Goal: Use online tool/utility: Utilize a website feature to perform a specific function

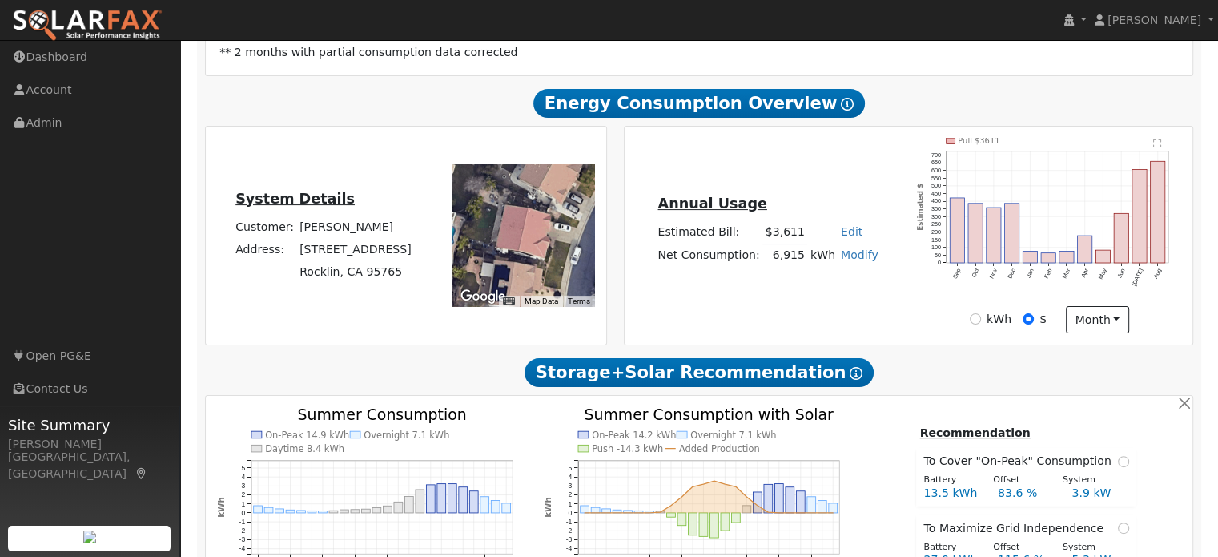
scroll to position [342, 0]
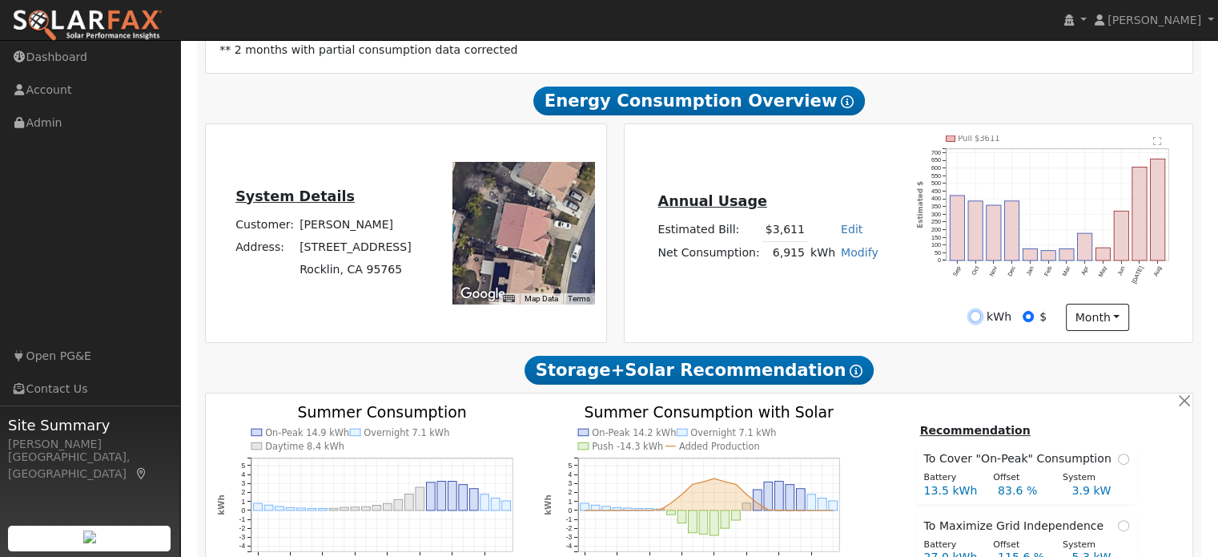
click at [978, 312] on input "kWh" at bounding box center [975, 316] width 11 height 11
radio input "true"
radio input "false"
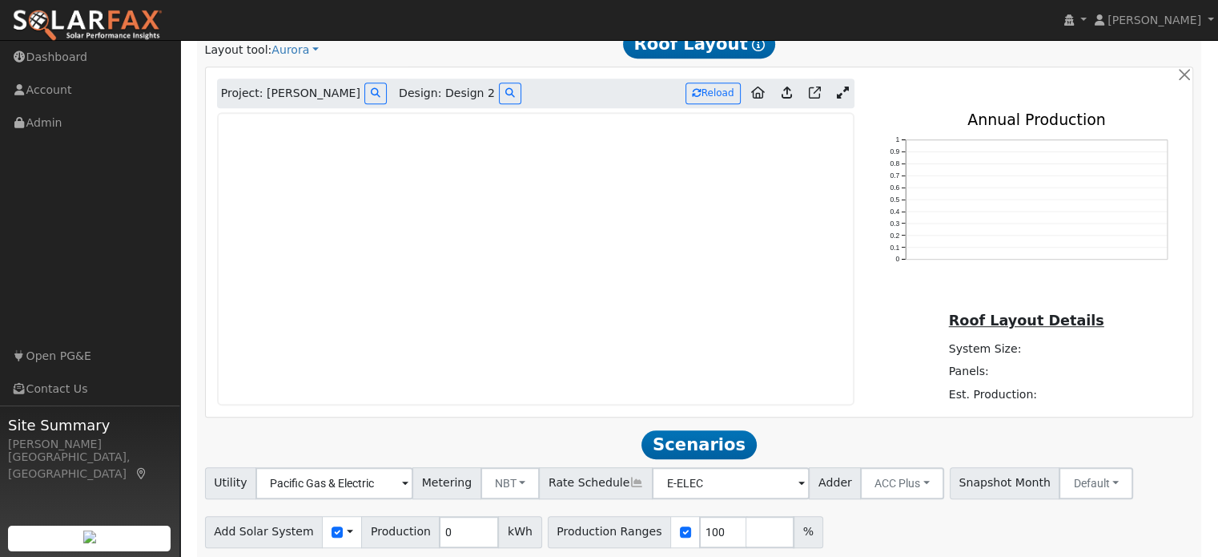
scroll to position [1035, 0]
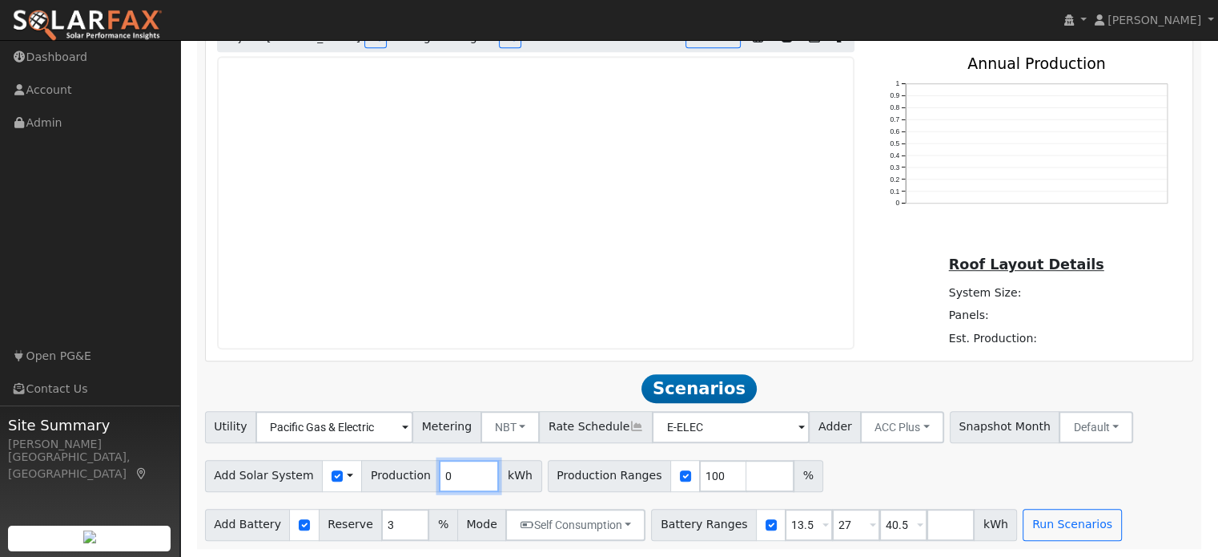
click at [444, 470] on input "0" at bounding box center [469, 476] width 60 height 32
type input "9393"
click at [747, 477] on input "number" at bounding box center [771, 476] width 48 height 32
type input "150"
click at [794, 485] on input "number" at bounding box center [818, 476] width 48 height 32
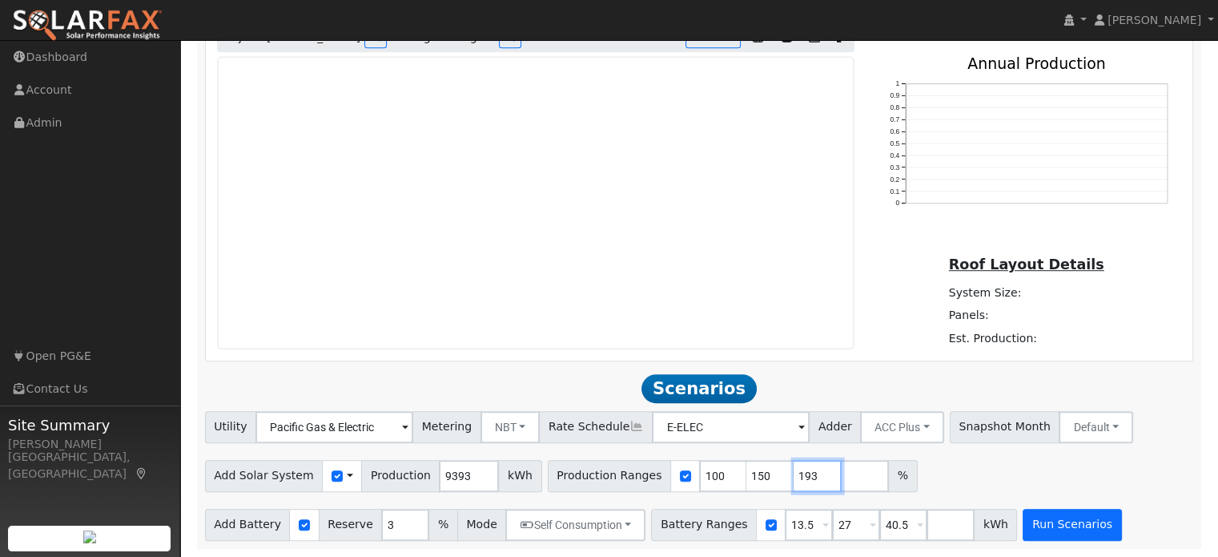
type input "193"
click at [1024, 535] on button "Run Scenarios" at bounding box center [1072, 525] width 99 height 32
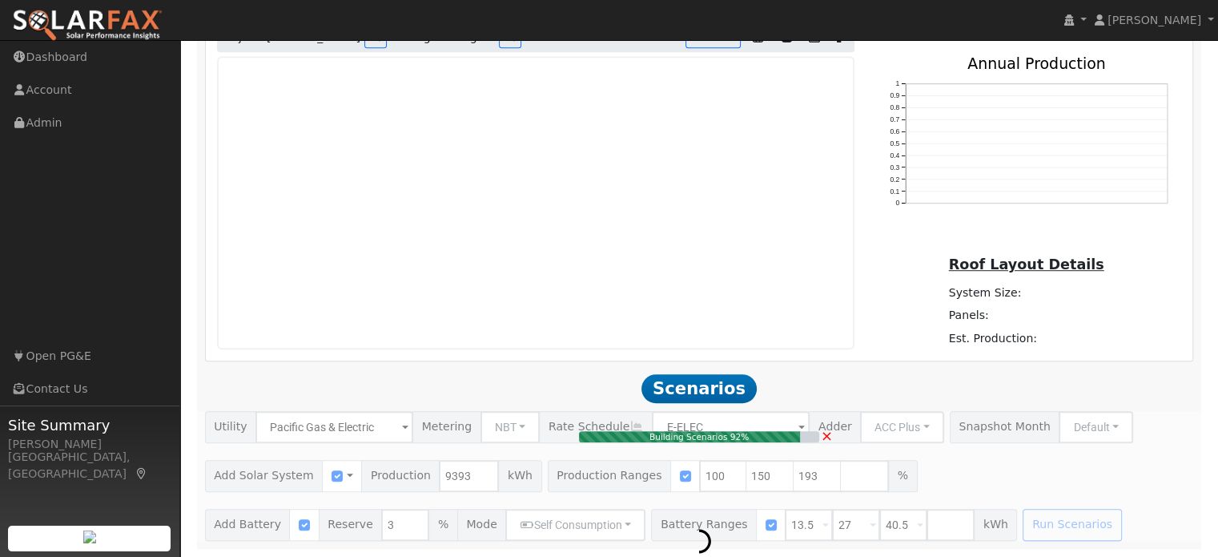
type input "9.4"
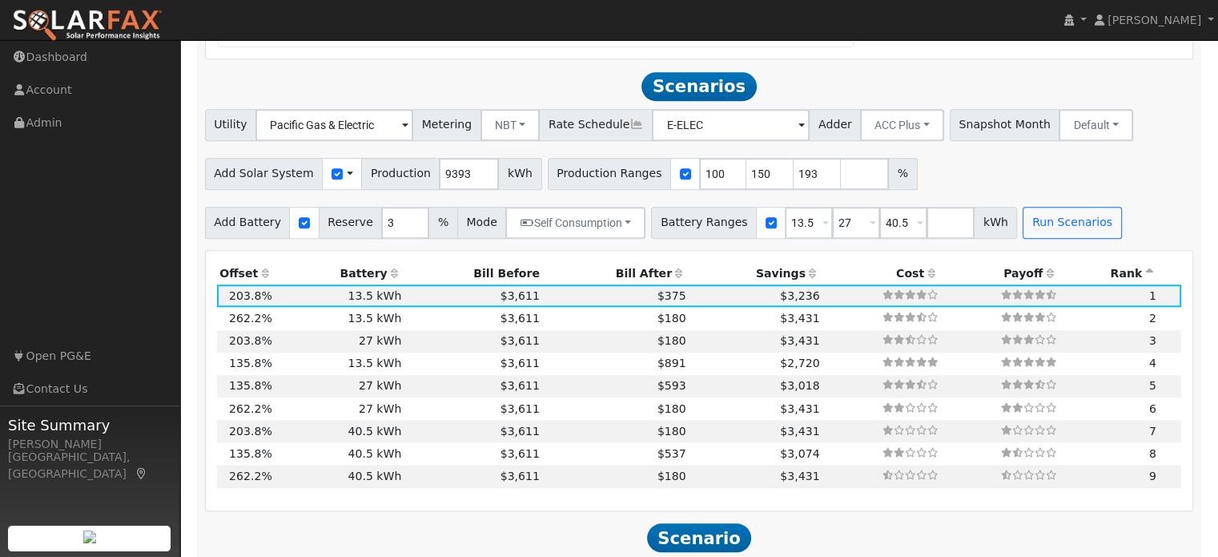
scroll to position [1359, 0]
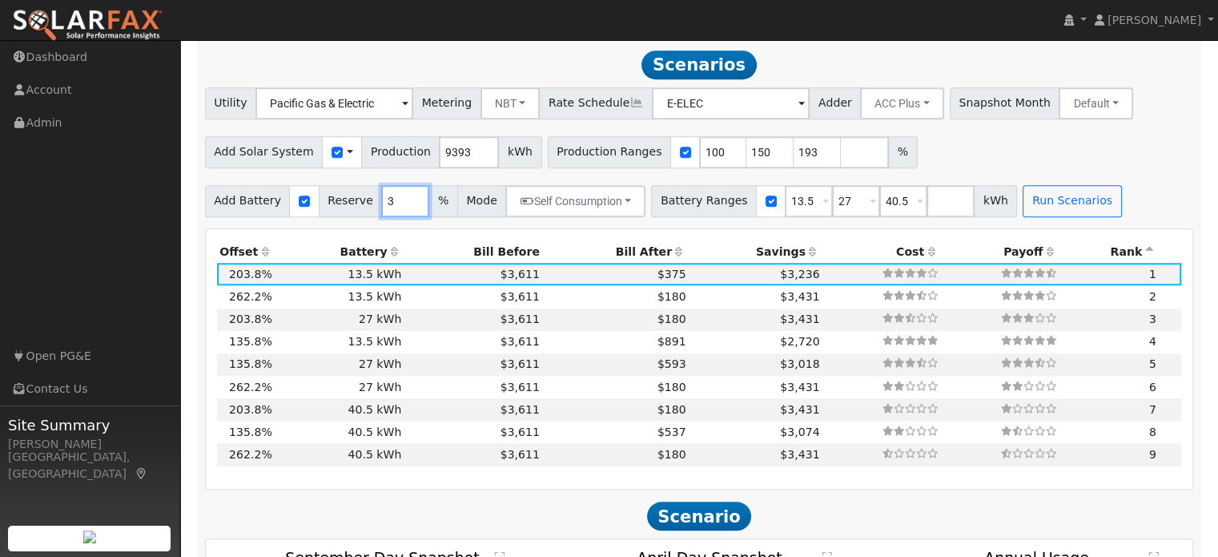
click at [381, 201] on input "3" at bounding box center [405, 201] width 48 height 32
type input "10"
click at [445, 231] on div "Production Offset Battery Reserve Mode ACC Push Incentive Bill Before Bill Afte…" at bounding box center [700, 359] width 988 height 260
click at [1043, 204] on button "Run Scenarios" at bounding box center [1072, 201] width 99 height 32
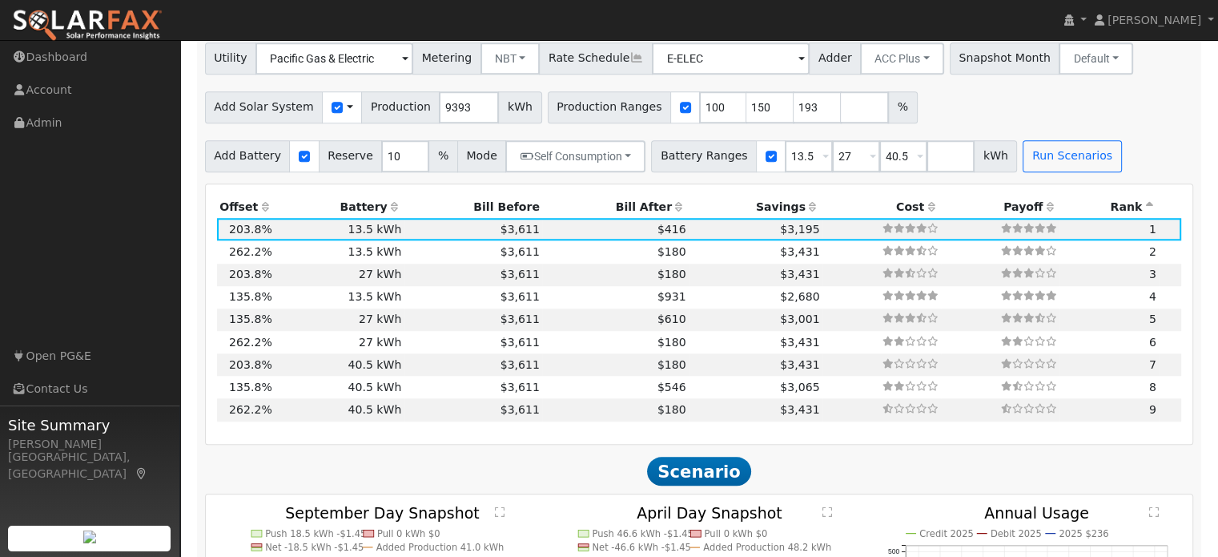
scroll to position [1404, 0]
click at [689, 248] on td "$3,431" at bounding box center [756, 251] width 134 height 22
type input "12.1"
type input "$42,299"
type input "$17,550"
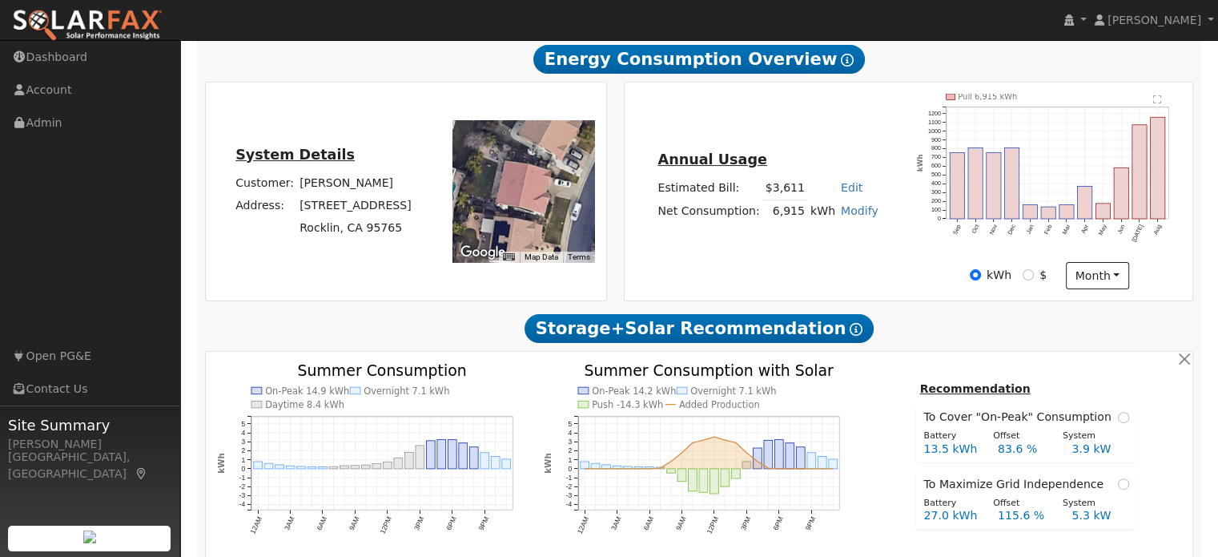
scroll to position [385, 0]
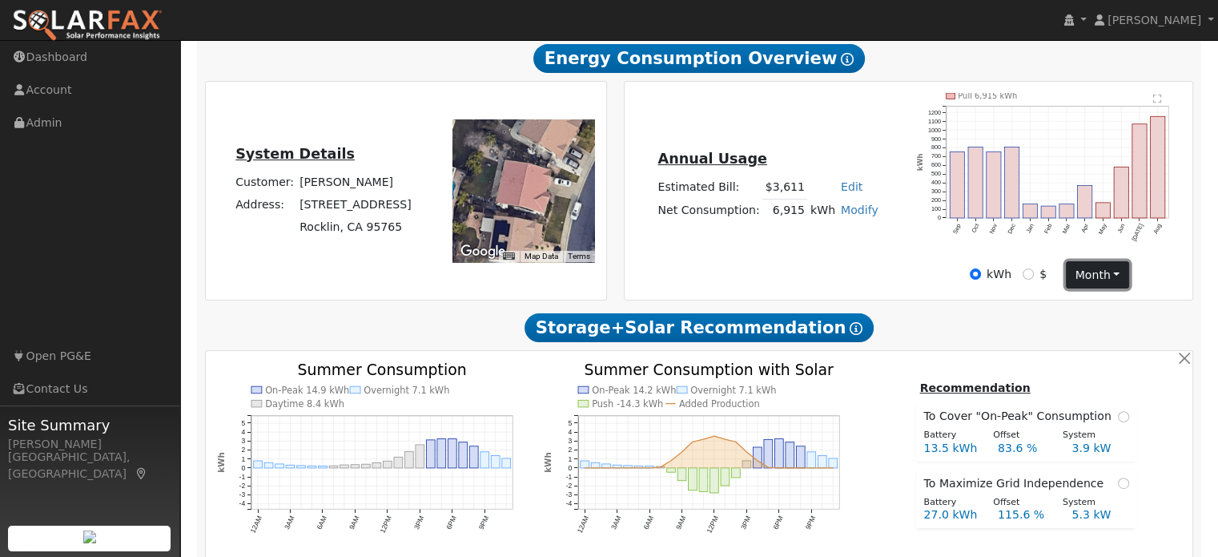
click at [1093, 272] on button "month" at bounding box center [1097, 274] width 63 height 27
click at [1100, 302] on link "Day" at bounding box center [1122, 307] width 111 height 22
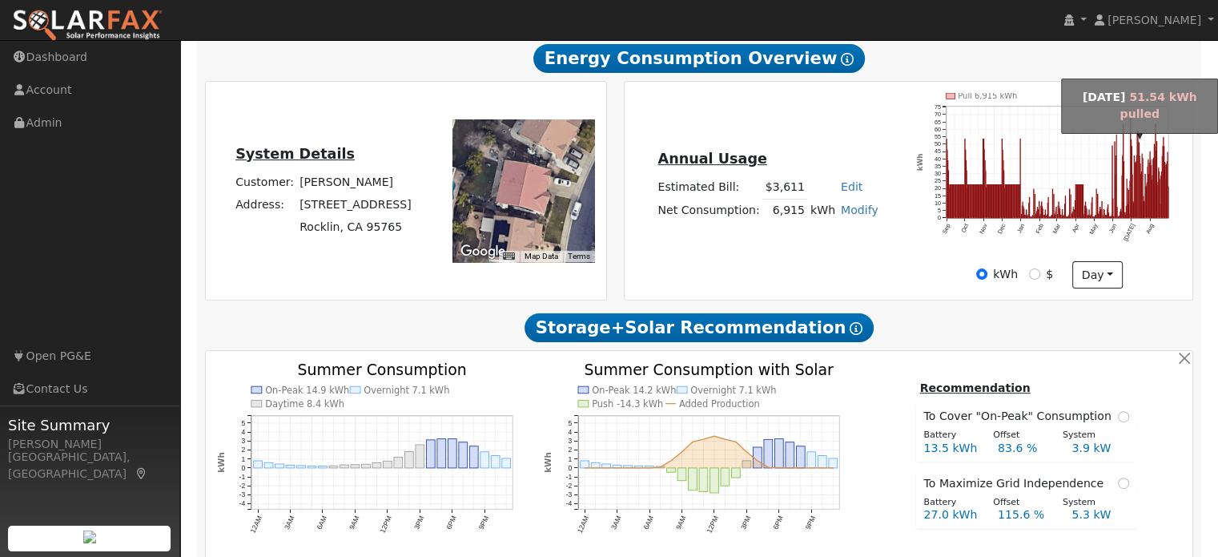
click at [1140, 151] on rect "onclick=""" at bounding box center [1140, 180] width 1 height 76
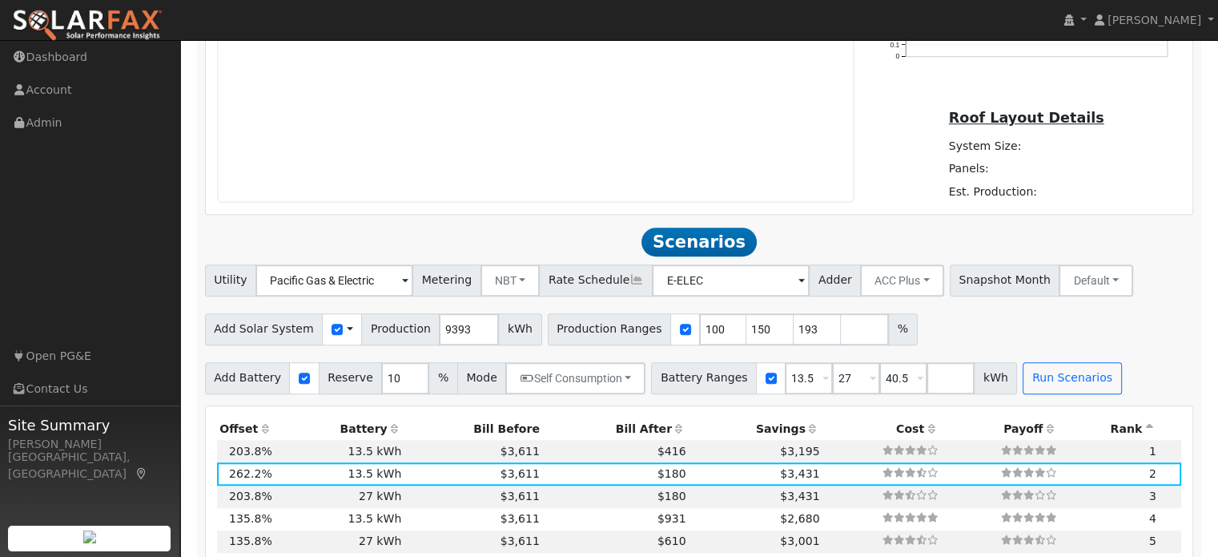
scroll to position [1182, 0]
click at [1034, 385] on button "Run Scenarios" at bounding box center [1072, 377] width 99 height 32
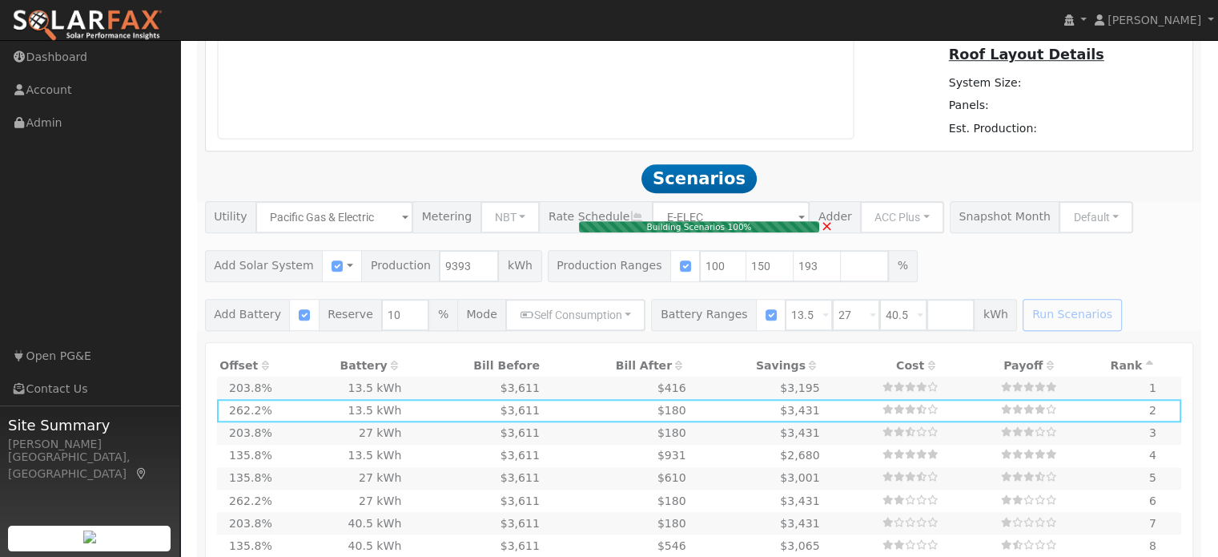
type input "9.4"
type input "$32,877"
type input "$14,723"
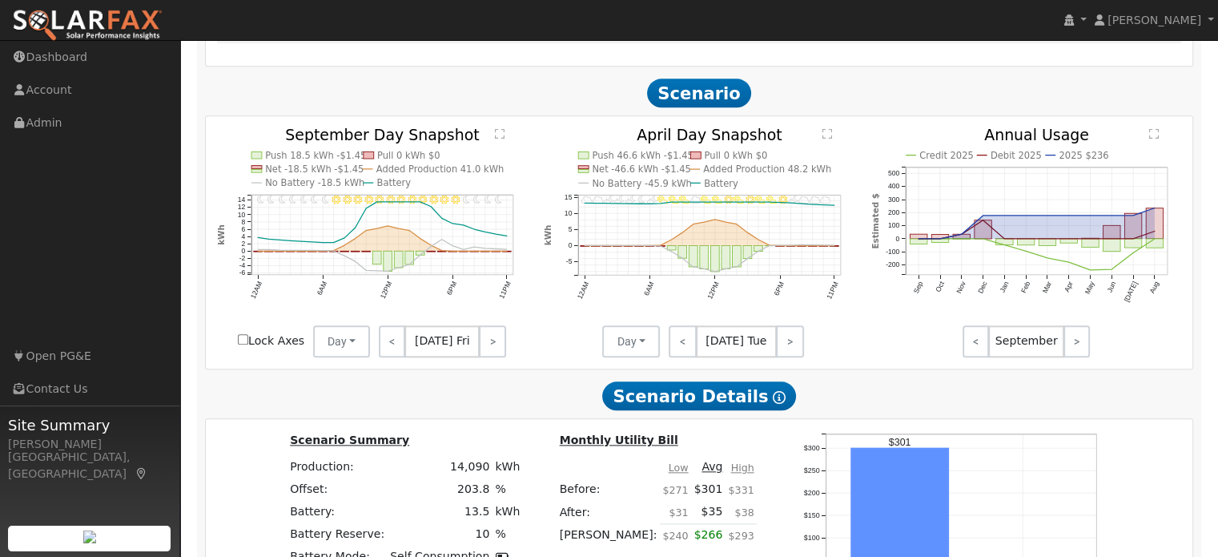
scroll to position [1782, 0]
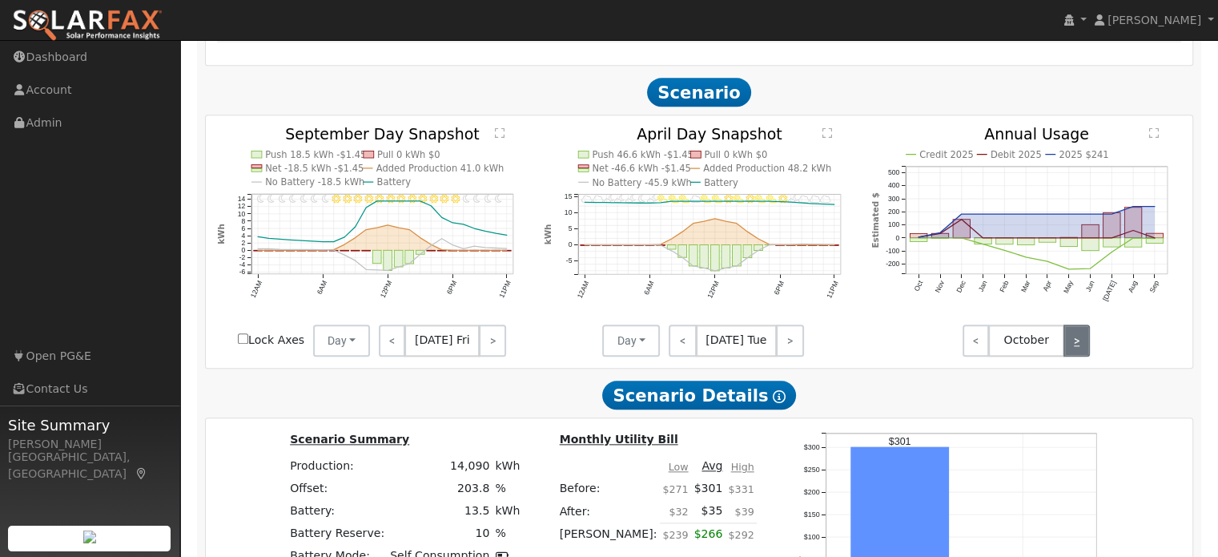
click at [1076, 343] on link ">" at bounding box center [1077, 340] width 26 height 32
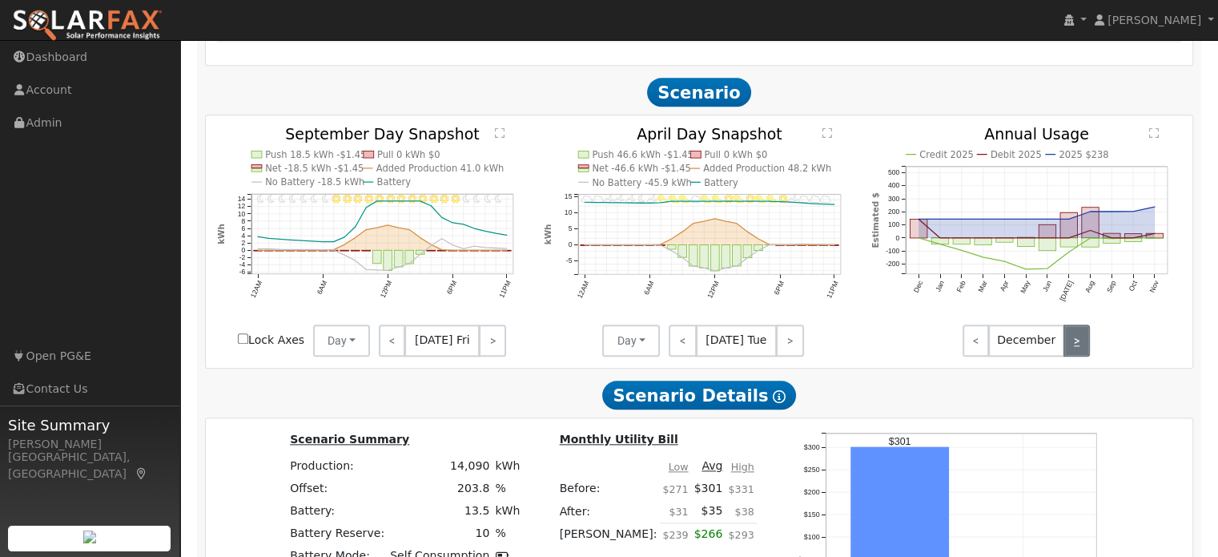
click at [1076, 343] on link ">" at bounding box center [1077, 340] width 26 height 32
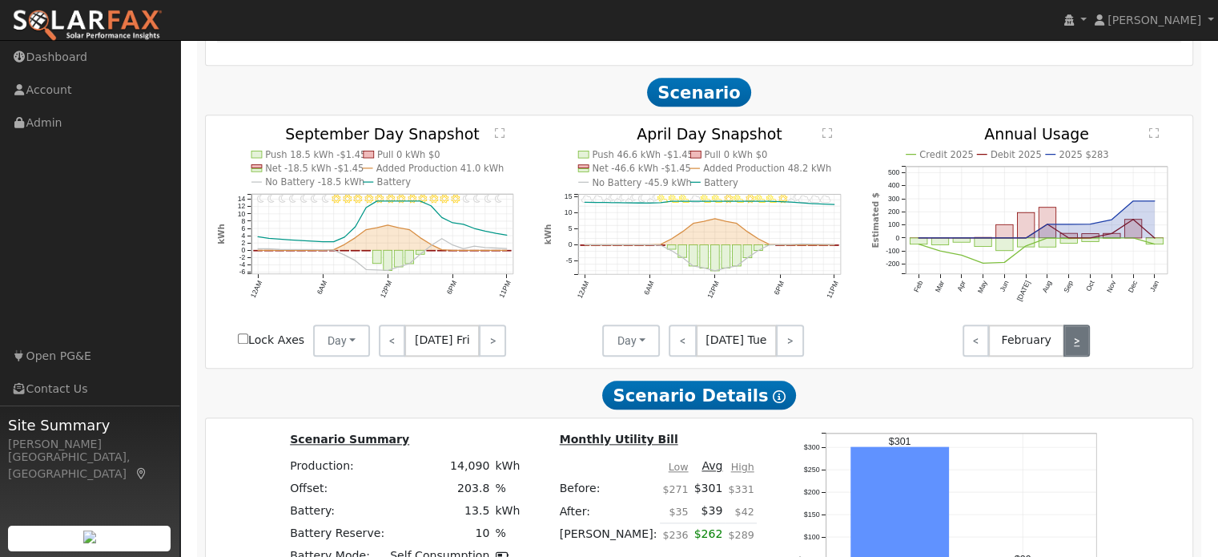
click at [1076, 343] on link ">" at bounding box center [1077, 340] width 26 height 32
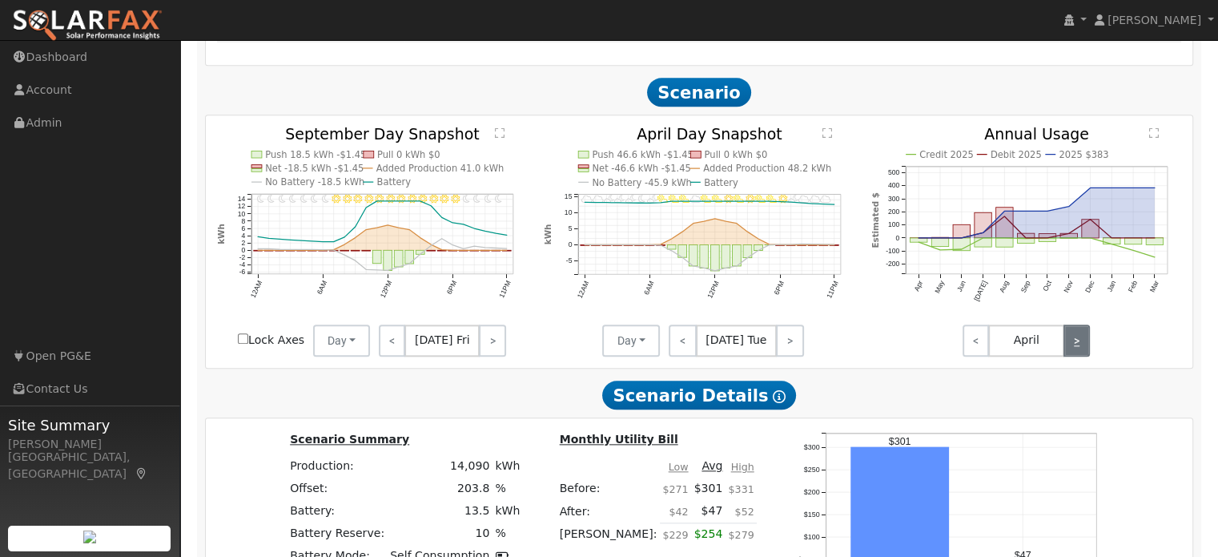
click at [1076, 343] on link ">" at bounding box center [1077, 340] width 26 height 32
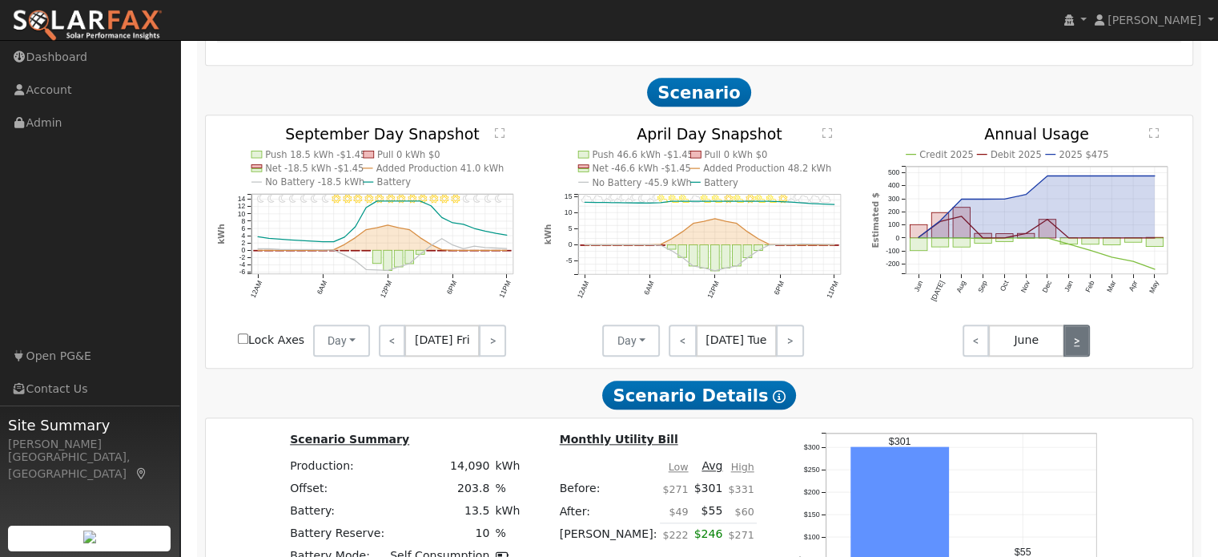
click at [1076, 343] on link ">" at bounding box center [1077, 340] width 26 height 32
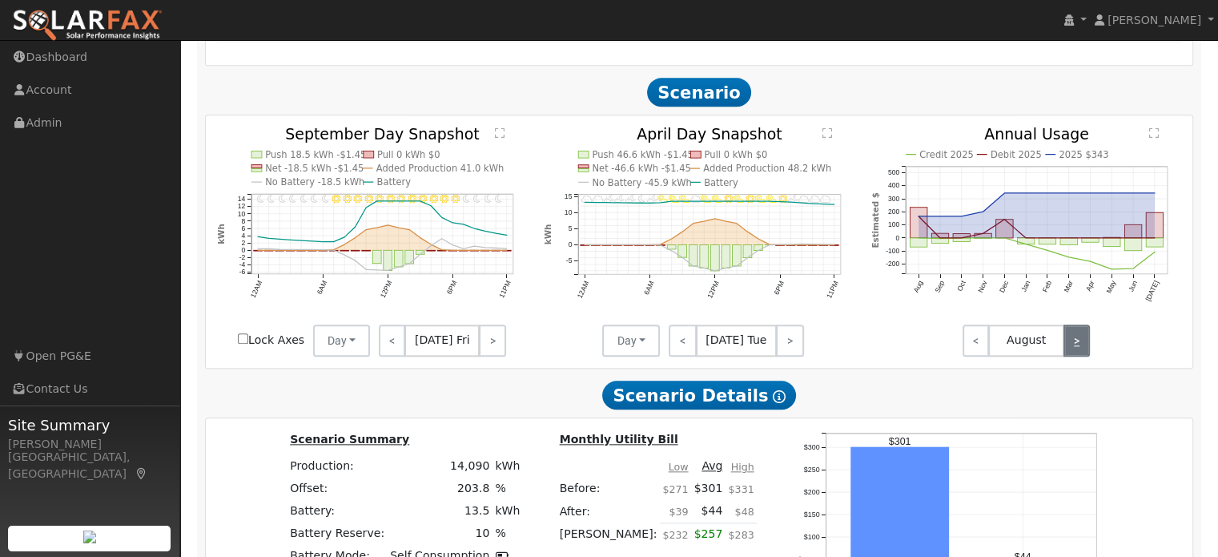
click at [1076, 343] on link ">" at bounding box center [1077, 340] width 26 height 32
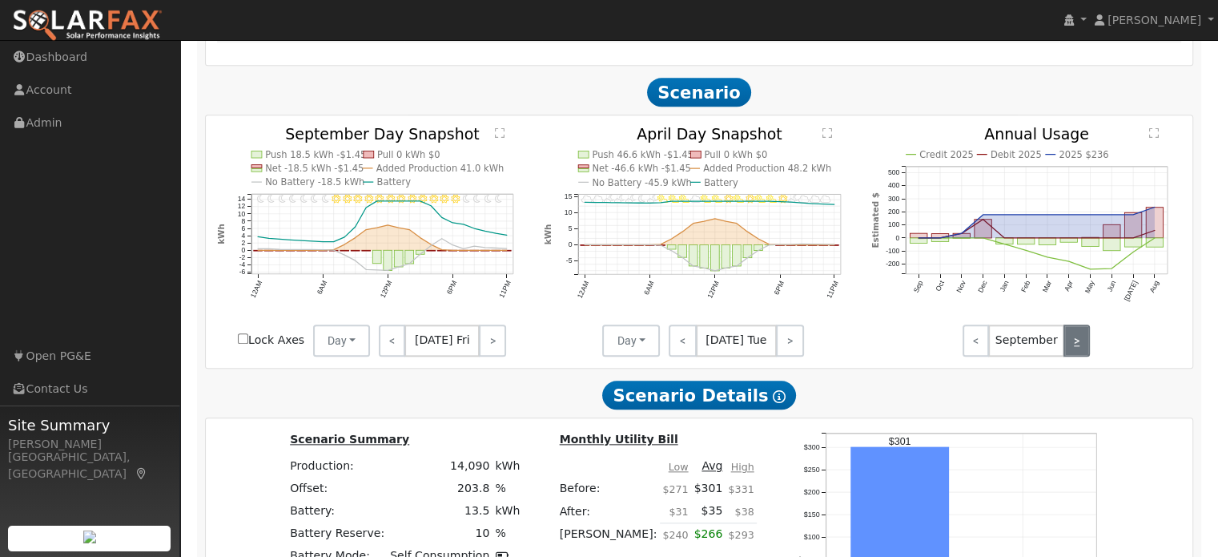
click at [1076, 343] on link ">" at bounding box center [1077, 340] width 26 height 32
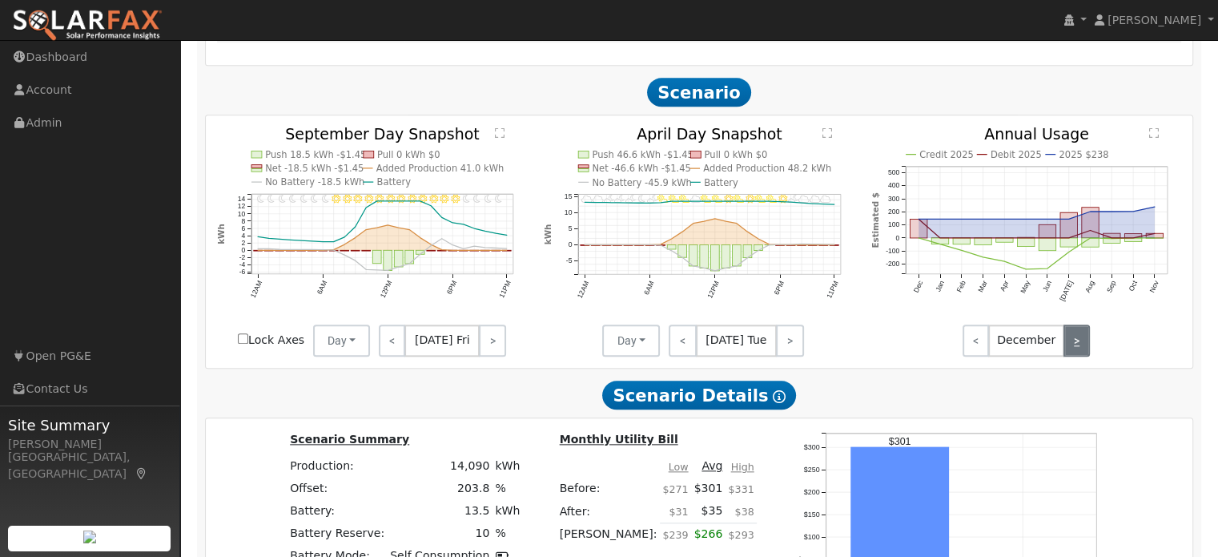
click at [1076, 343] on link ">" at bounding box center [1077, 340] width 26 height 32
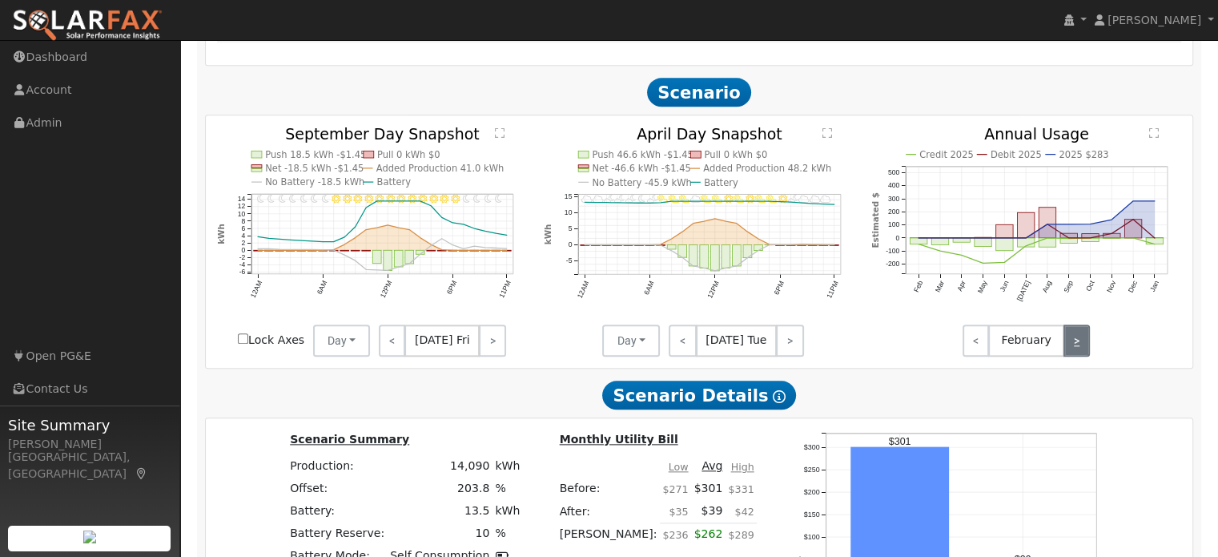
click at [1076, 343] on link ">" at bounding box center [1077, 340] width 26 height 32
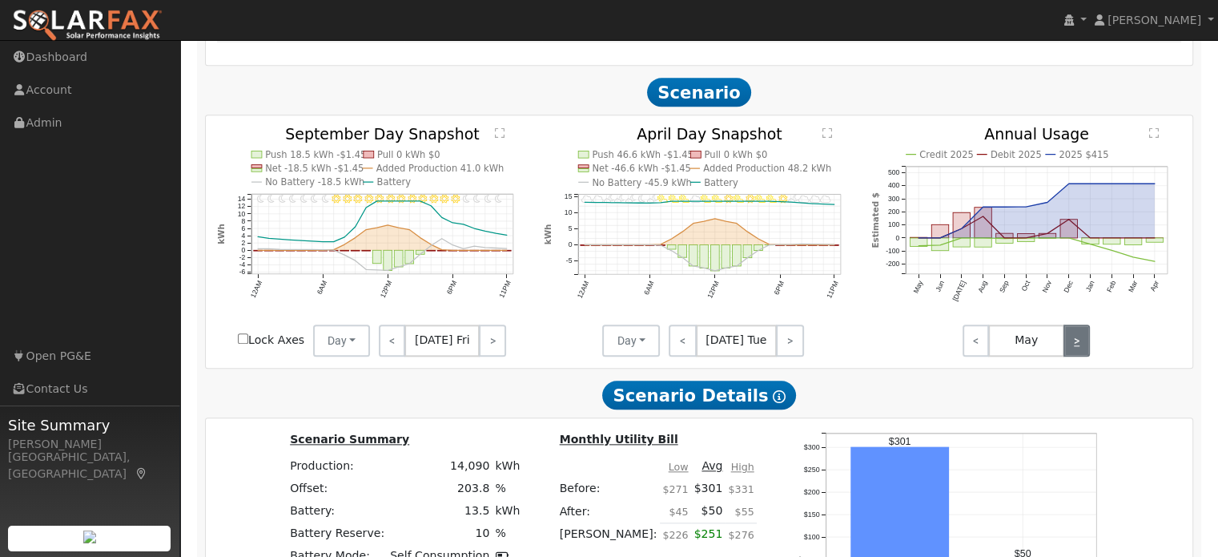
click at [1076, 343] on link ">" at bounding box center [1077, 340] width 26 height 32
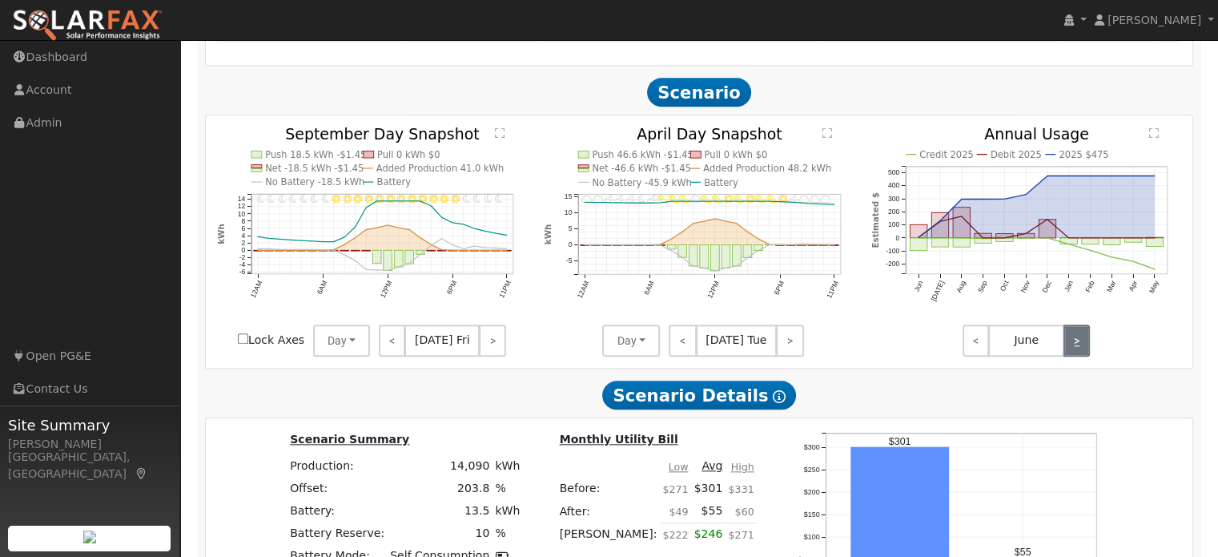
click at [1077, 345] on link ">" at bounding box center [1077, 340] width 26 height 32
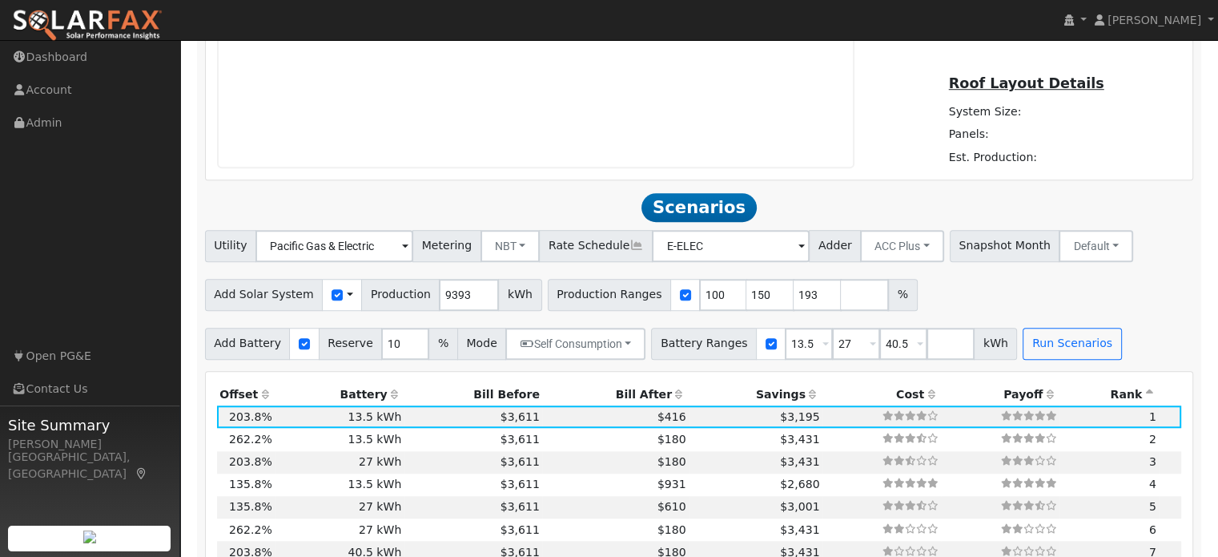
scroll to position [1214, 0]
